Goal: Task Accomplishment & Management: Complete application form

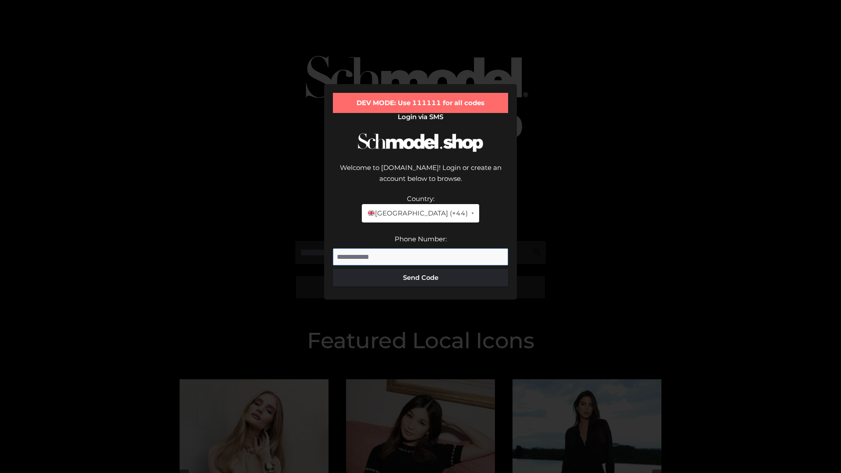
click at [421, 248] on input "Phone Number:" at bounding box center [420, 257] width 175 height 18
type input "**********"
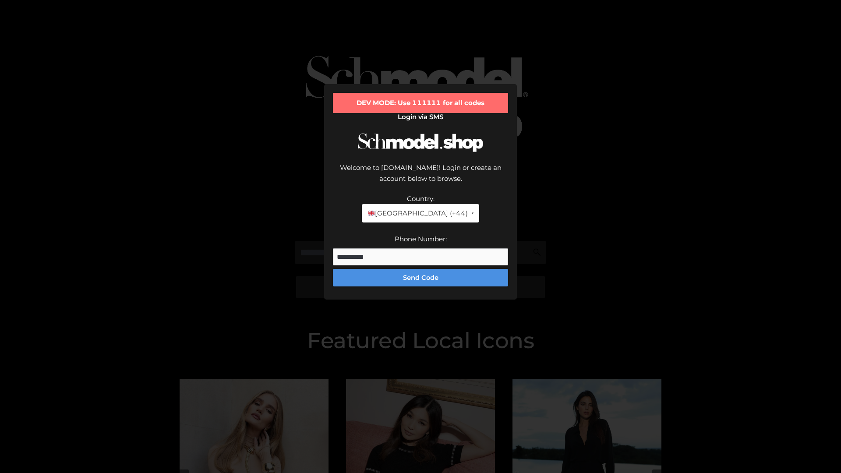
click at [421, 269] on button "Send Code" at bounding box center [420, 278] width 175 height 18
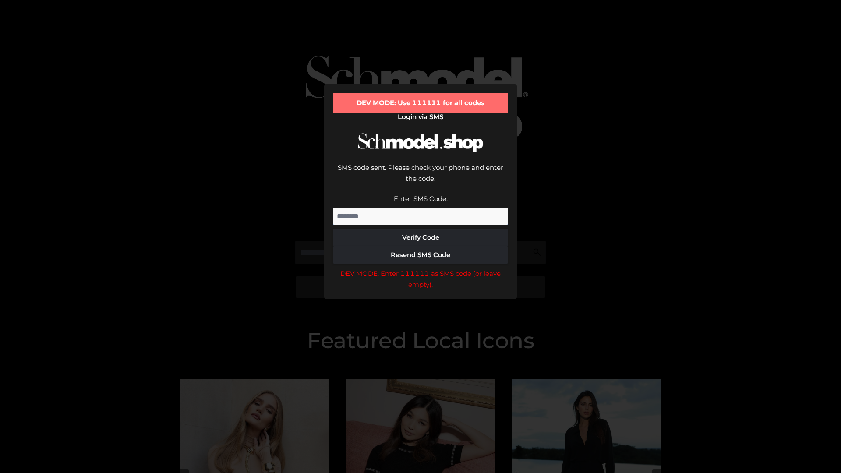
click at [421, 208] on input "Enter SMS Code:" at bounding box center [420, 217] width 175 height 18
type input "******"
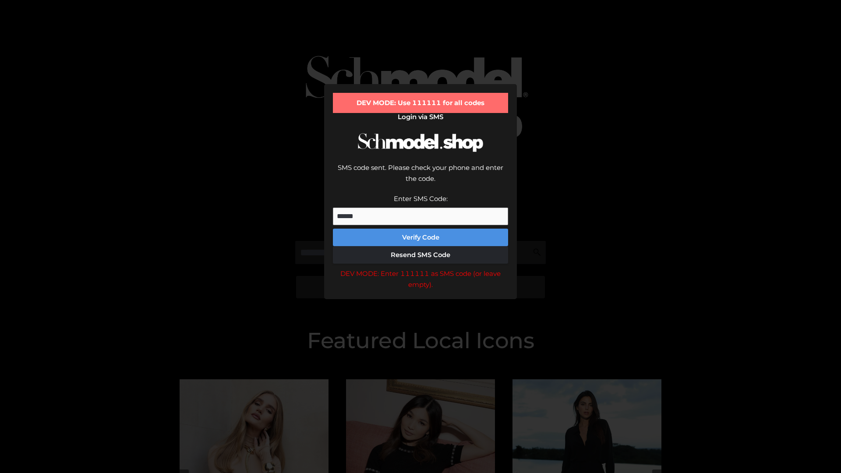
click at [421, 229] on button "Verify Code" at bounding box center [420, 238] width 175 height 18
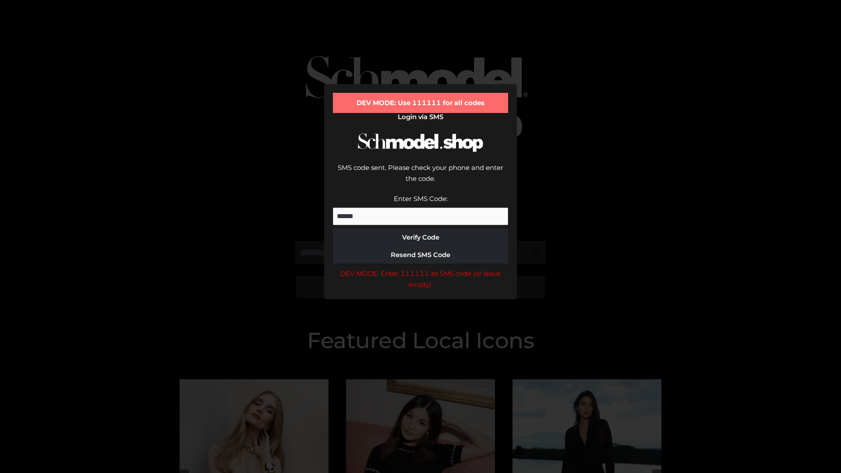
click at [421, 268] on div "DEV MODE: Enter 111111 as SMS code (or leave empty)." at bounding box center [420, 279] width 175 height 22
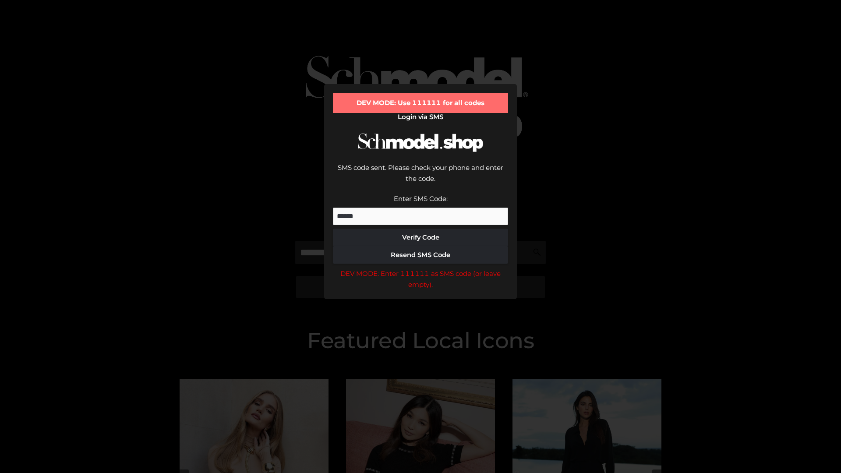
click at [421, 268] on div "DEV MODE: Enter 111111 as SMS code (or leave empty)." at bounding box center [420, 279] width 175 height 22
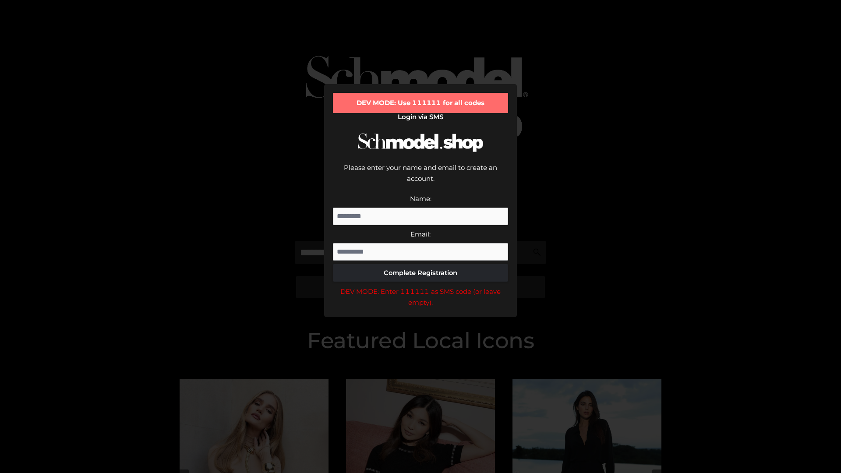
click at [421, 286] on div "DEV MODE: Enter 111111 as SMS code (or leave empty)." at bounding box center [420, 297] width 175 height 22
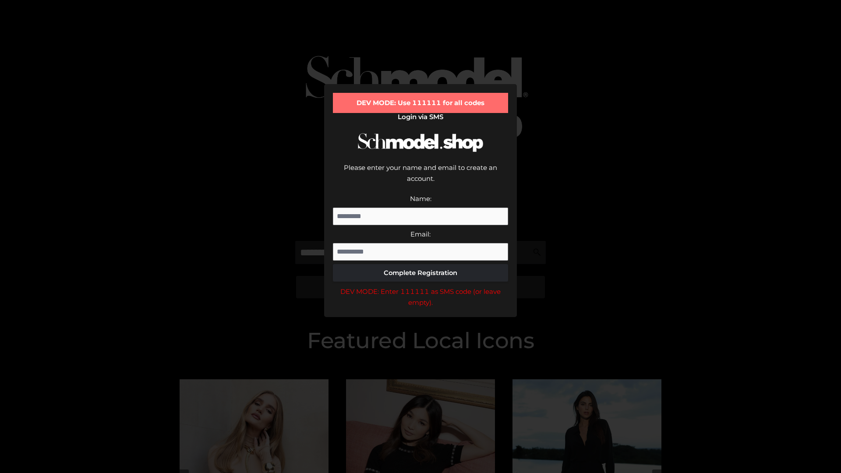
click at [421, 286] on div "DEV MODE: Enter 111111 as SMS code (or leave empty)." at bounding box center [420, 297] width 175 height 22
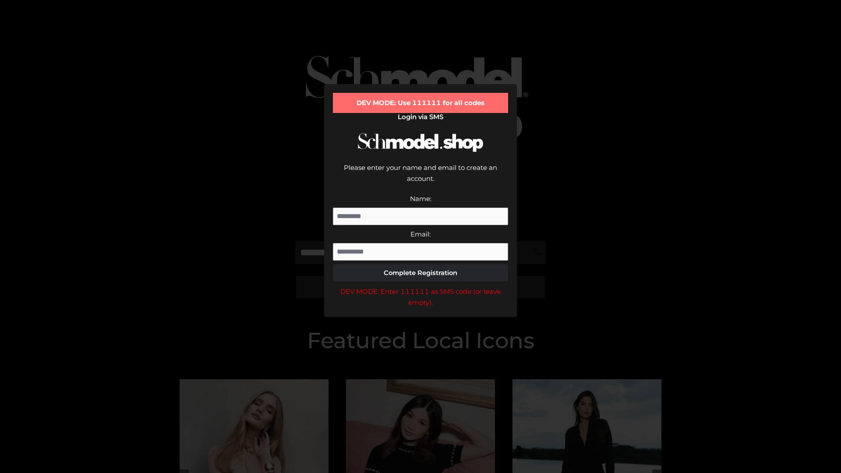
click at [421, 286] on div "DEV MODE: Enter 111111 as SMS code (or leave empty)." at bounding box center [420, 297] width 175 height 22
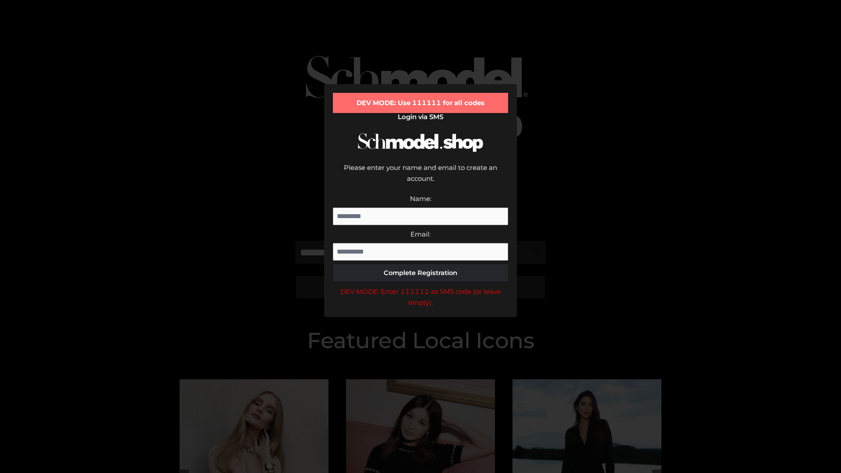
click at [421, 286] on div "DEV MODE: Enter 111111 as SMS code (or leave empty)." at bounding box center [420, 297] width 175 height 22
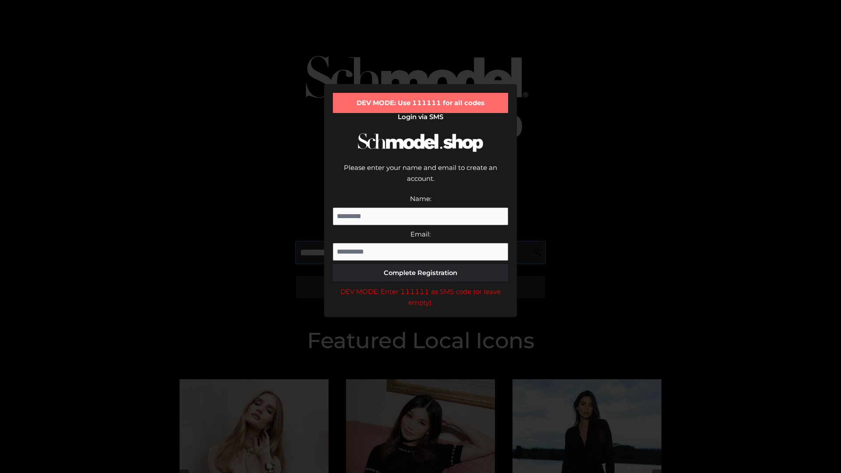
scroll to position [0, 45]
click at [421, 286] on div "DEV MODE: Enter 111111 as SMS code (or leave empty)." at bounding box center [420, 297] width 175 height 22
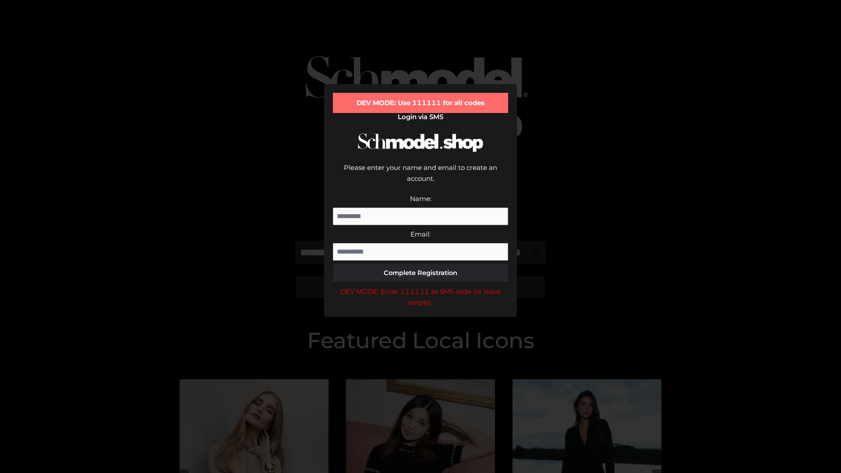
click at [421, 286] on div "DEV MODE: Enter 111111 as SMS code (or leave empty)." at bounding box center [420, 297] width 175 height 22
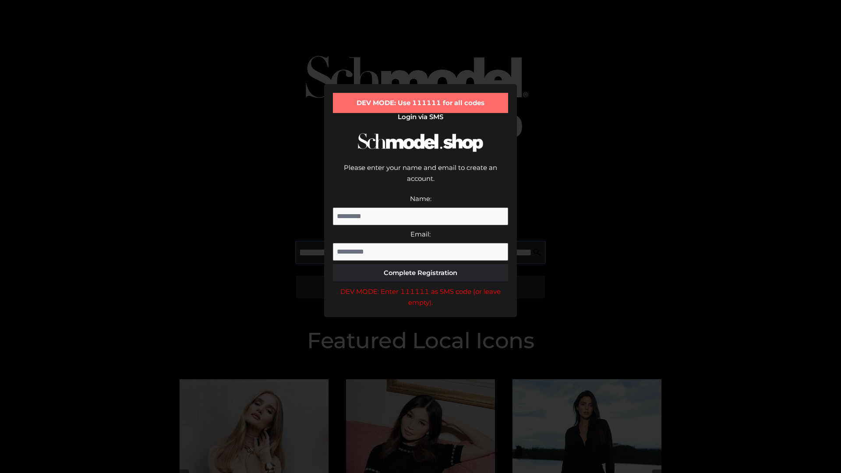
scroll to position [0, 96]
click at [421, 286] on div "DEV MODE: Enter 111111 as SMS code (or leave empty)." at bounding box center [420, 297] width 175 height 22
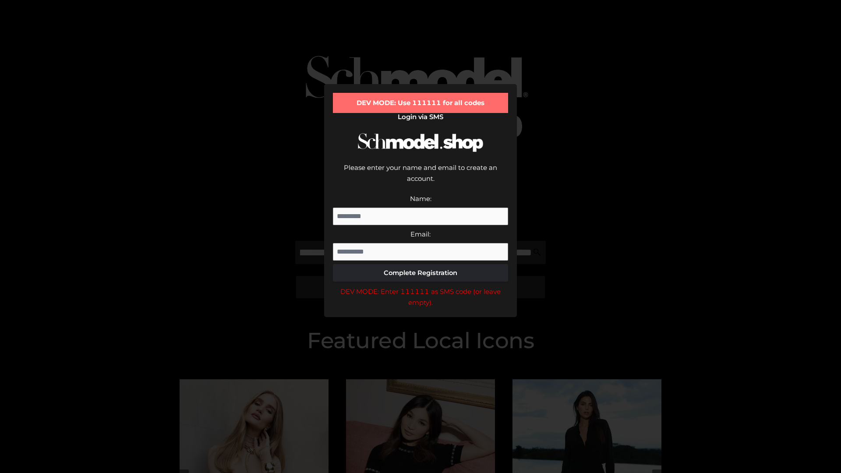
click at [421, 286] on div "DEV MODE: Enter 111111 as SMS code (or leave empty)." at bounding box center [420, 297] width 175 height 22
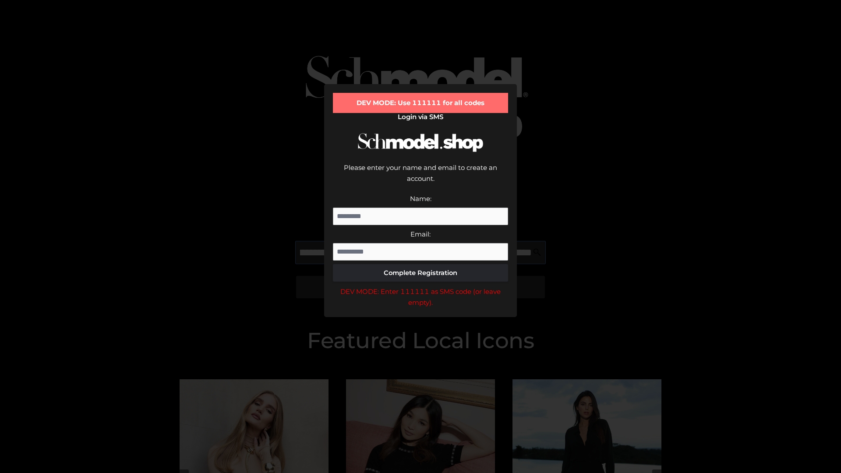
scroll to position [0, 149]
click at [421, 286] on div "DEV MODE: Enter 111111 as SMS code (or leave empty)." at bounding box center [420, 297] width 175 height 22
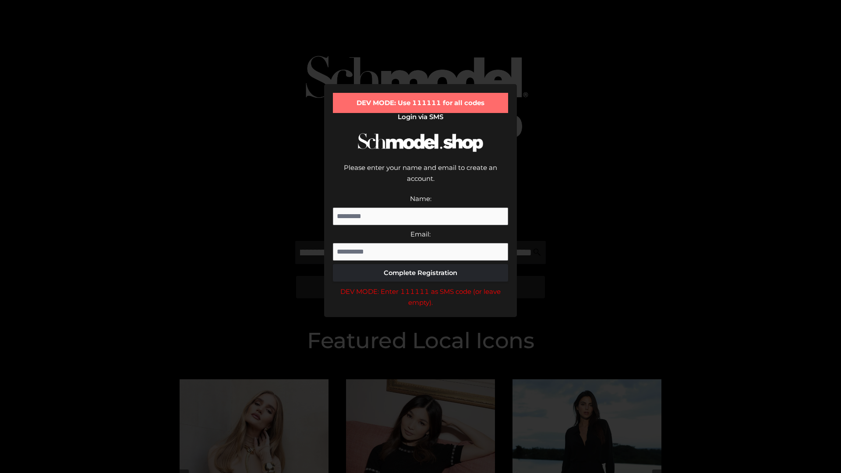
click at [421, 286] on div "DEV MODE: Enter 111111 as SMS code (or leave empty)." at bounding box center [420, 297] width 175 height 22
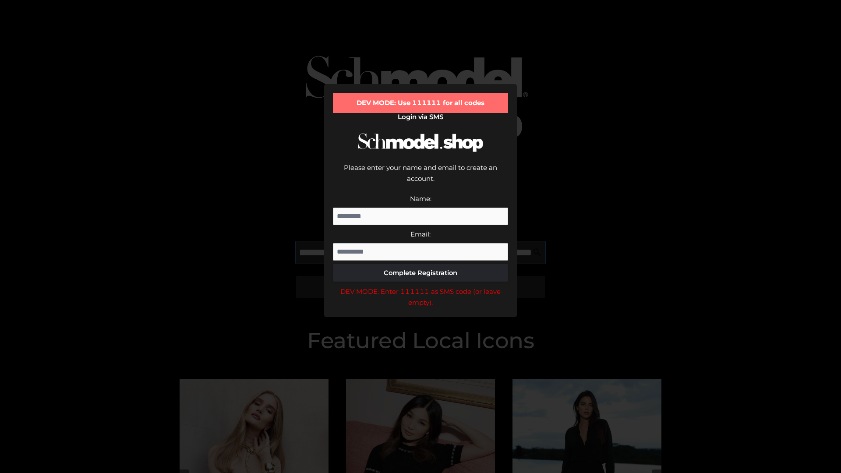
scroll to position [0, 204]
click at [421, 286] on div "DEV MODE: Enter 111111 as SMS code (or leave empty)." at bounding box center [420, 297] width 175 height 22
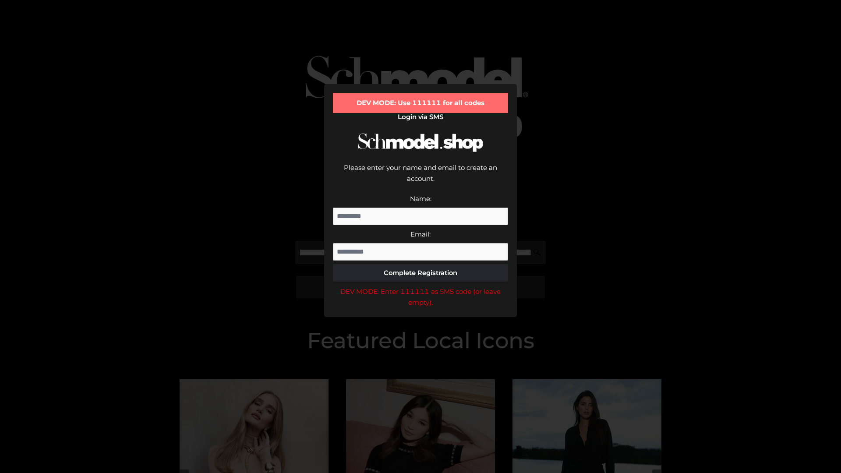
click at [421, 286] on div "DEV MODE: Enter 111111 as SMS code (or leave empty)." at bounding box center [420, 297] width 175 height 22
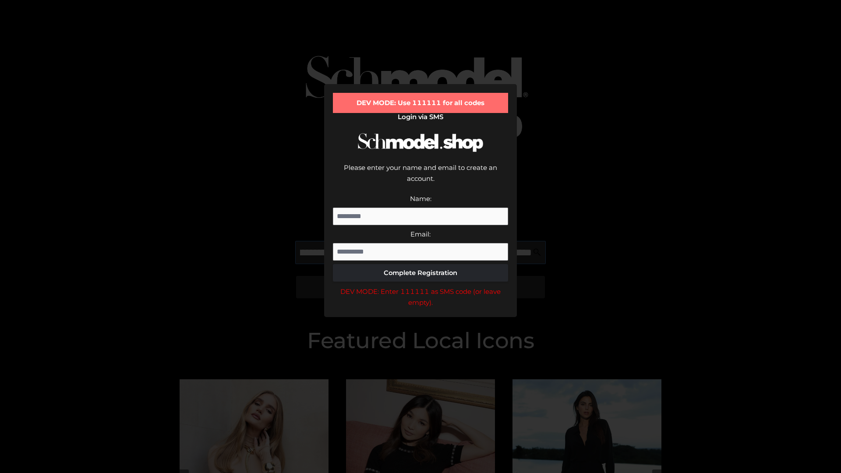
scroll to position [0, 254]
click at [421, 286] on div "DEV MODE: Enter 111111 as SMS code (or leave empty)." at bounding box center [420, 297] width 175 height 22
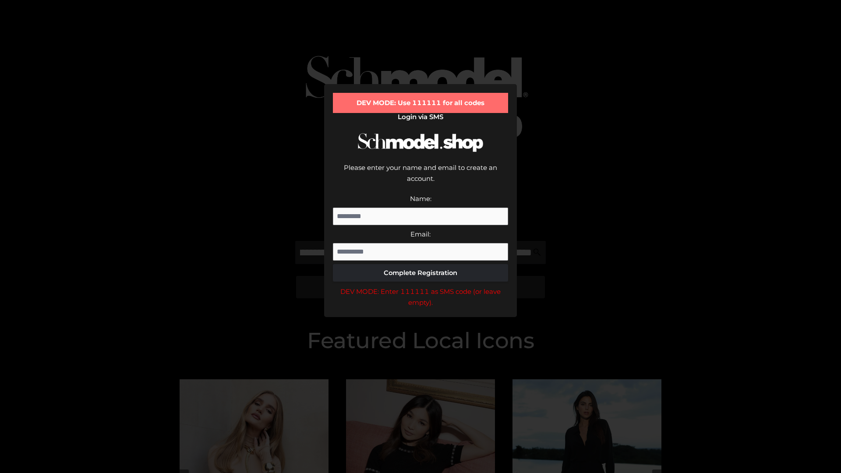
click at [421, 286] on div "DEV MODE: Enter 111111 as SMS code (or leave empty)." at bounding box center [420, 297] width 175 height 22
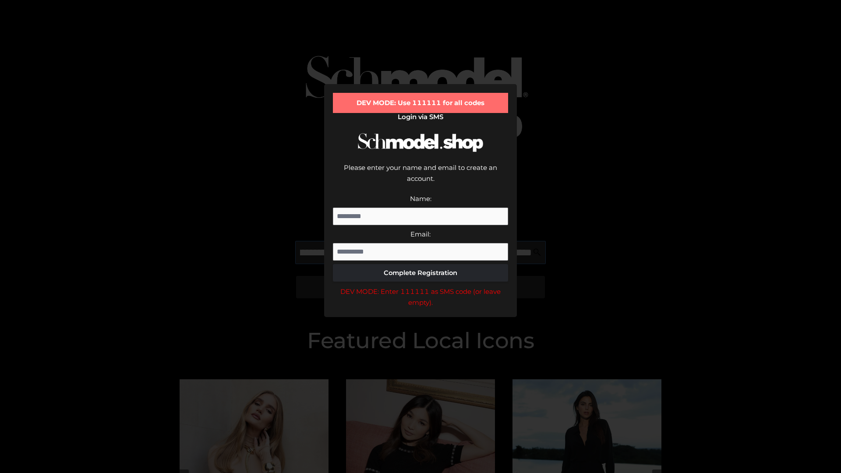
scroll to position [0, 307]
click at [421, 286] on div "DEV MODE: Enter 111111 as SMS code (or leave empty)." at bounding box center [420, 297] width 175 height 22
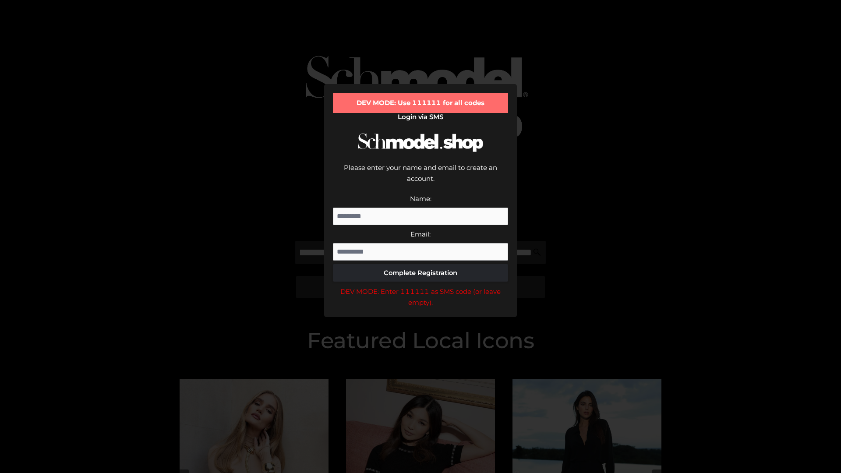
click at [421, 286] on div "DEV MODE: Enter 111111 as SMS code (or leave empty)." at bounding box center [420, 297] width 175 height 22
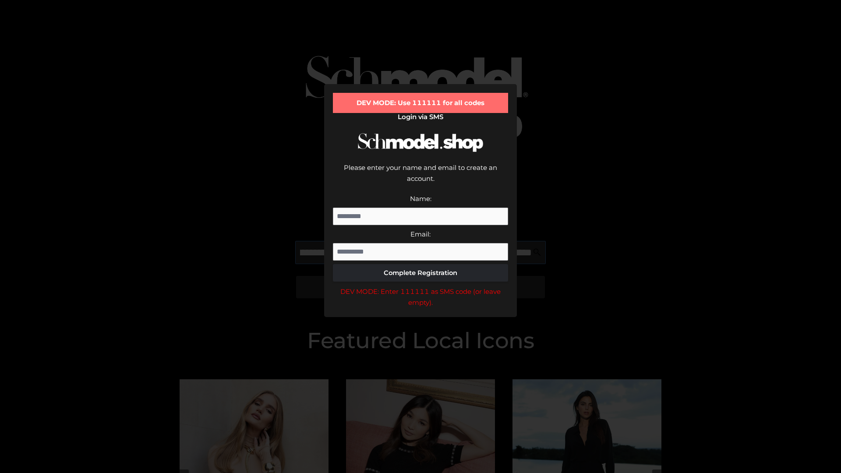
scroll to position [0, 362]
click at [421, 286] on div "DEV MODE: Enter 111111 as SMS code (or leave empty)." at bounding box center [420, 297] width 175 height 22
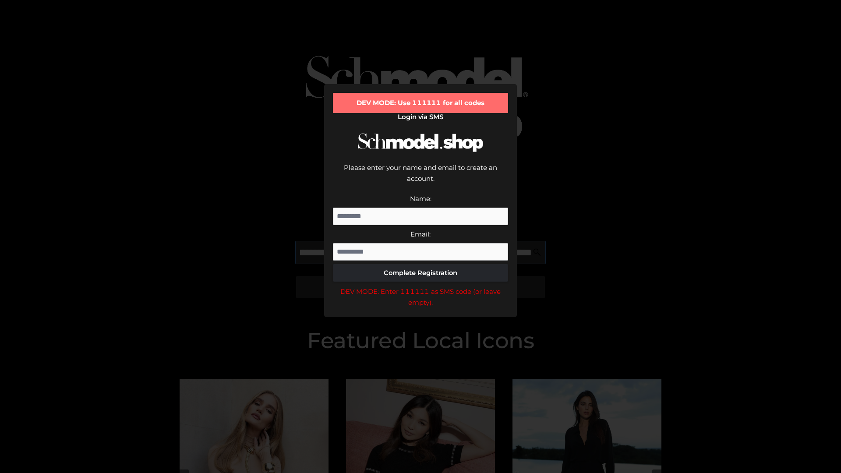
type input "**********"
click at [421, 286] on div "DEV MODE: Enter 111111 as SMS code (or leave empty)." at bounding box center [420, 297] width 175 height 22
